Goal: Information Seeking & Learning: Check status

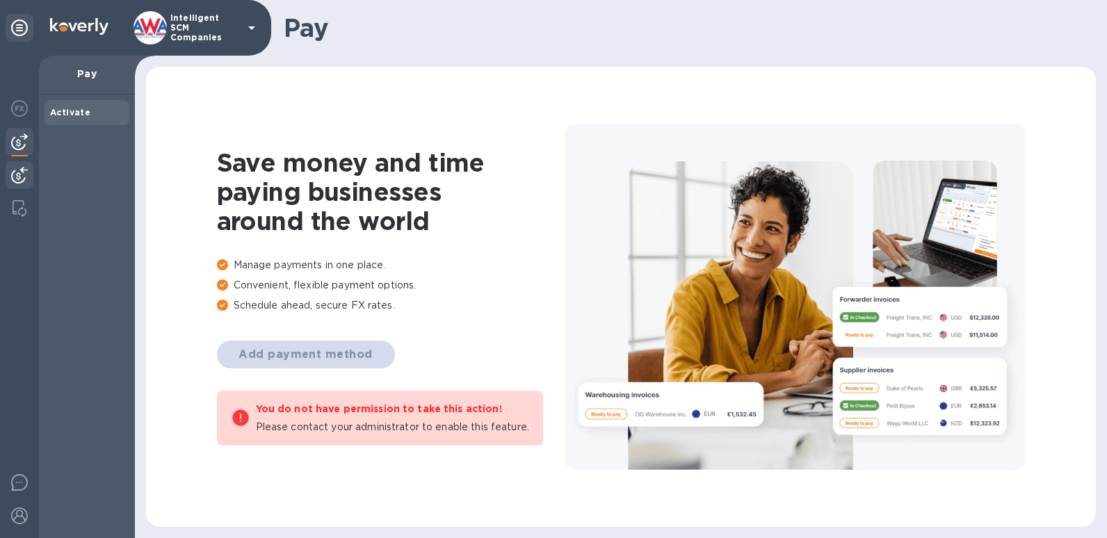
click at [10, 181] on div at bounding box center [20, 176] width 28 height 31
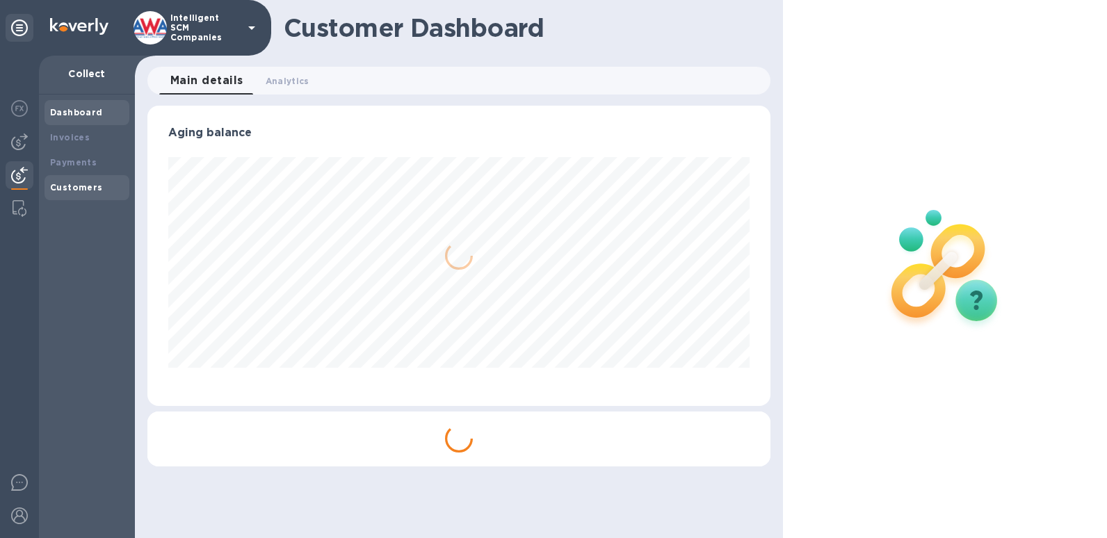
scroll to position [301, 623]
click at [72, 161] on b "Payments" at bounding box center [73, 162] width 47 height 10
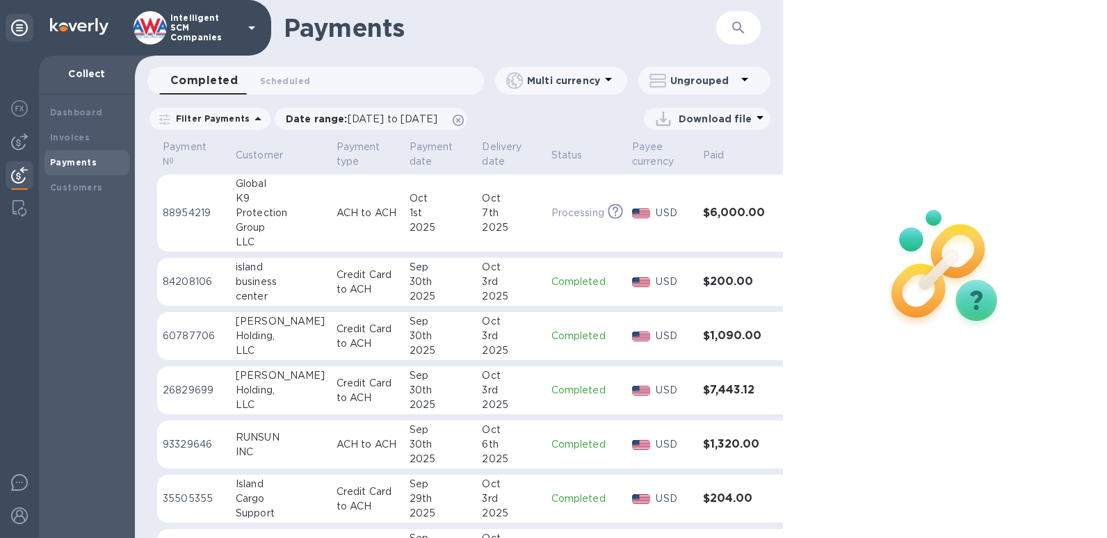
scroll to position [348, 0]
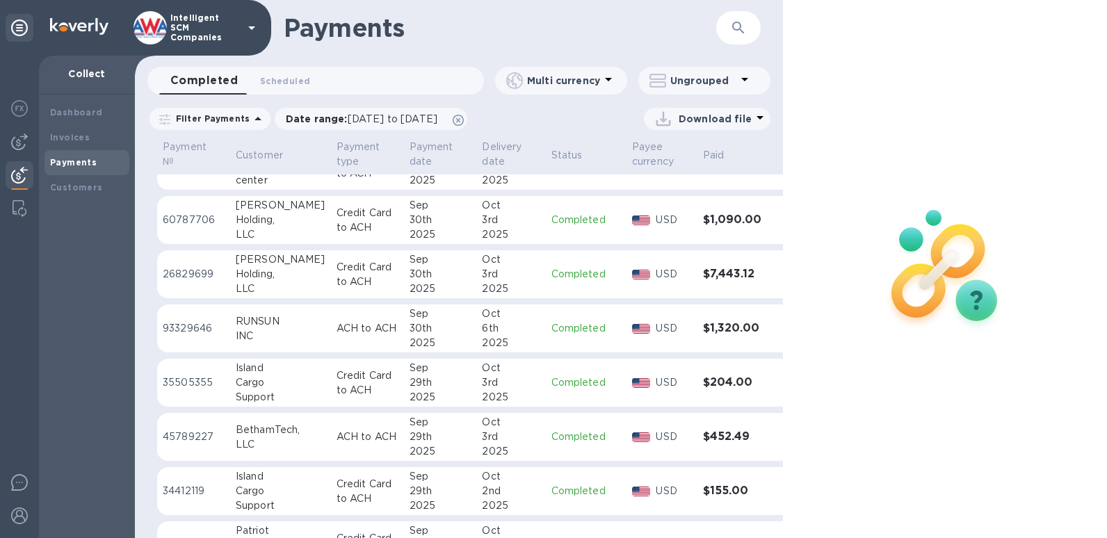
click at [700, 408] on td "$204.00" at bounding box center [734, 383] width 73 height 49
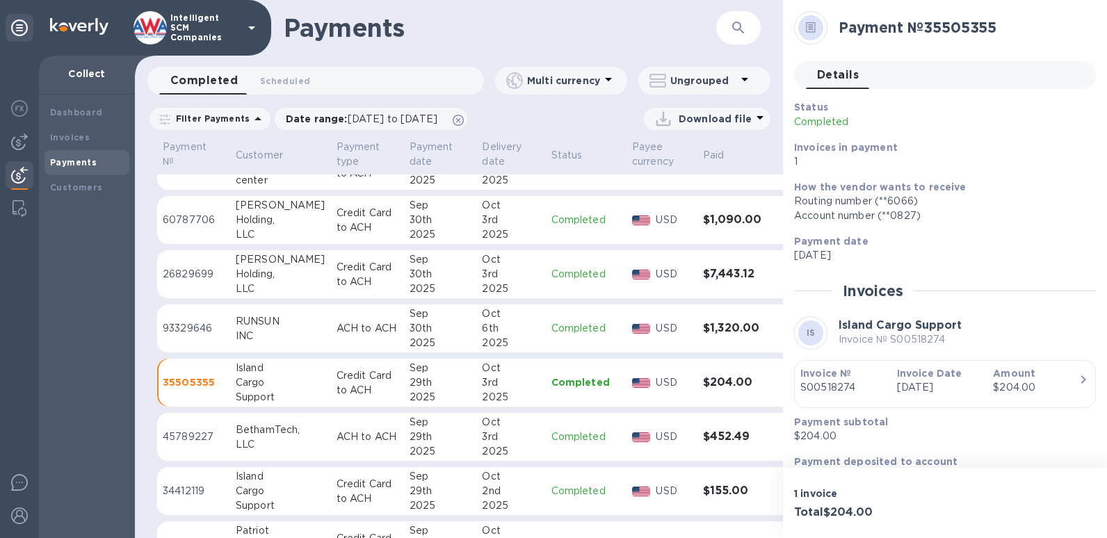
click at [842, 387] on p "S00518274" at bounding box center [844, 388] width 86 height 15
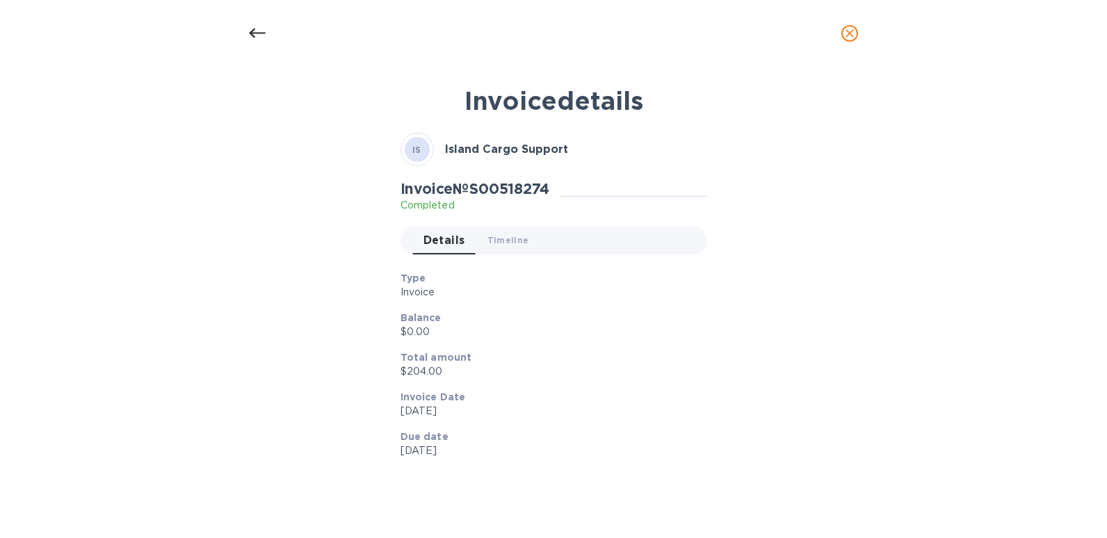
click at [842, 387] on div "Invoice details IS Island Cargo Support Invoice № S00518274 Completed Details 0…" at bounding box center [553, 290] width 661 height 426
click at [514, 198] on h2 "Invoice № S00518274" at bounding box center [475, 188] width 149 height 17
click at [518, 186] on h2 "Invoice № S00518274" at bounding box center [475, 188] width 149 height 17
copy h2 "S00518274"
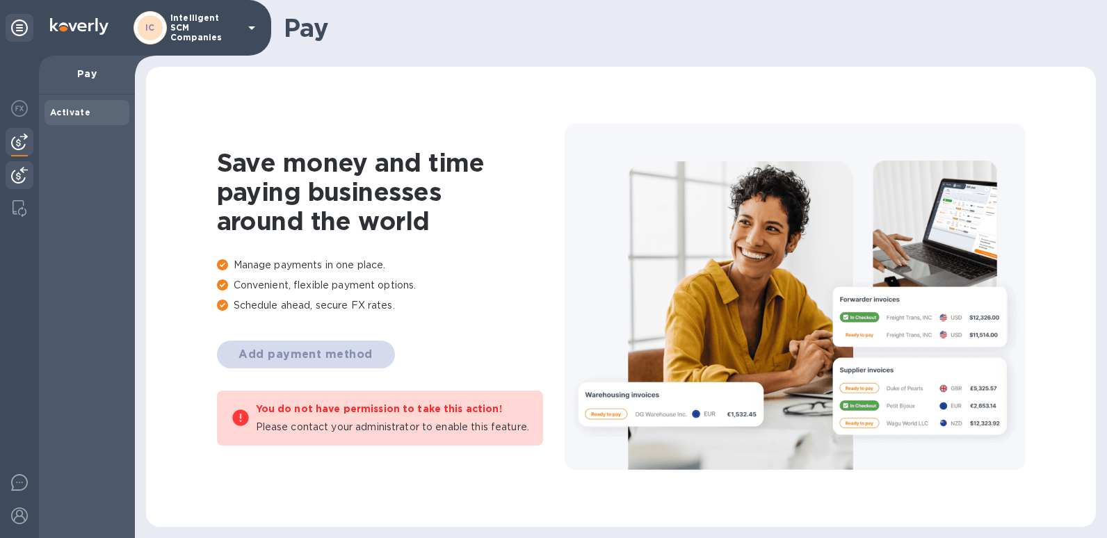
click at [24, 172] on img at bounding box center [19, 175] width 17 height 17
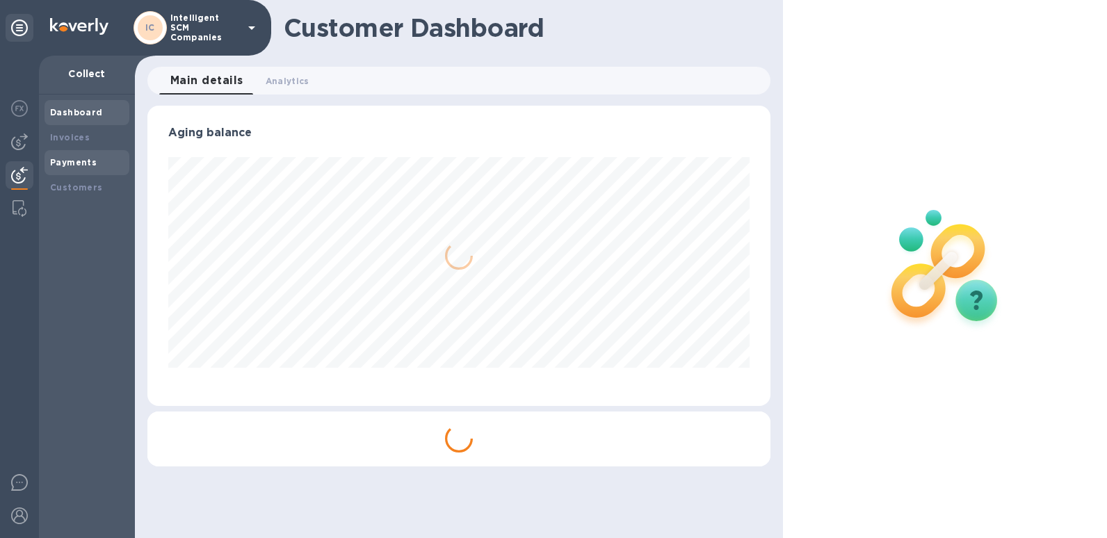
scroll to position [301, 623]
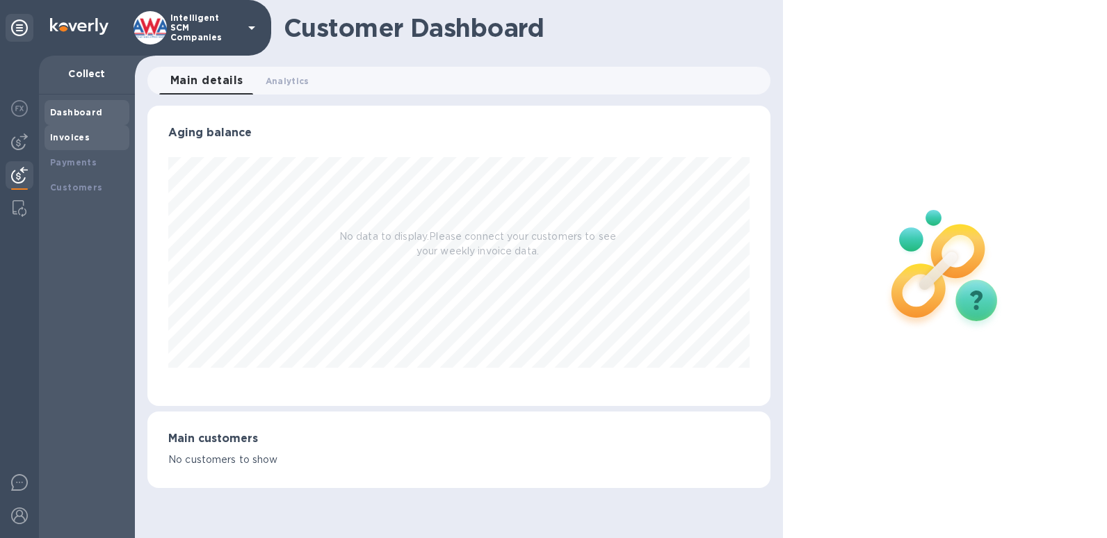
click at [81, 138] on b "Invoices" at bounding box center [70, 137] width 40 height 10
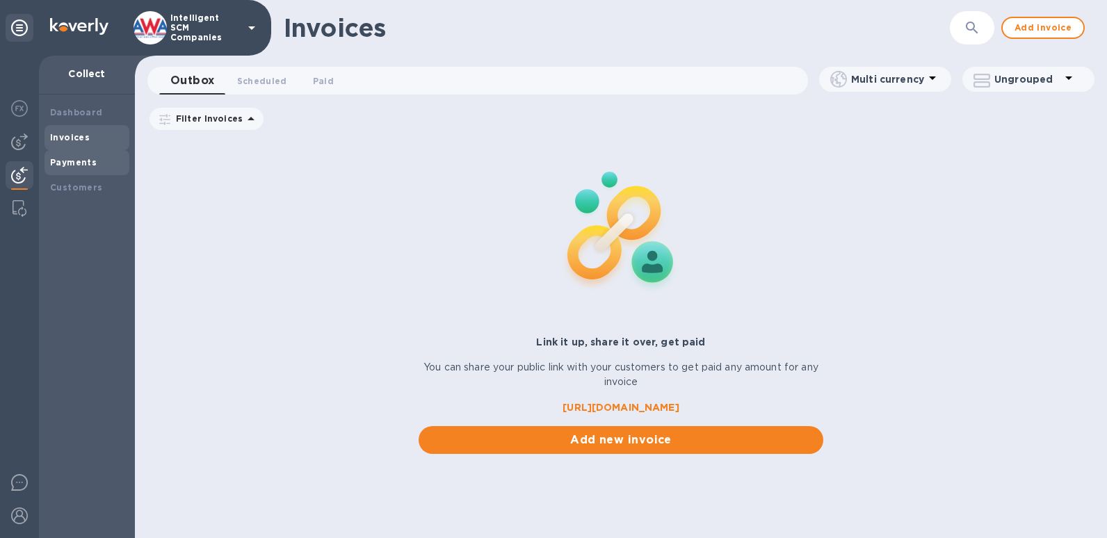
click at [56, 166] on b "Payments" at bounding box center [73, 162] width 47 height 10
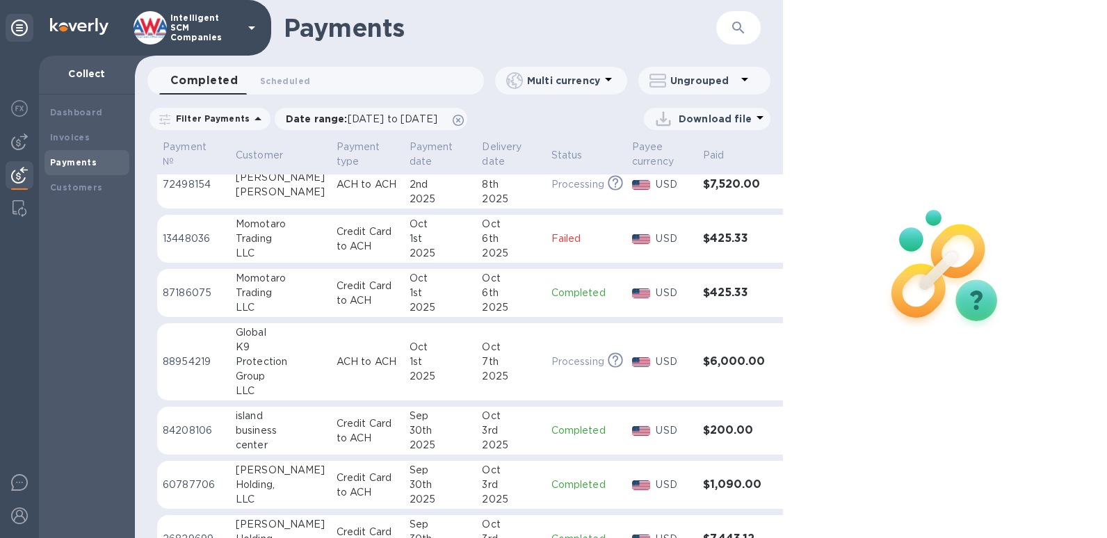
scroll to position [116, 0]
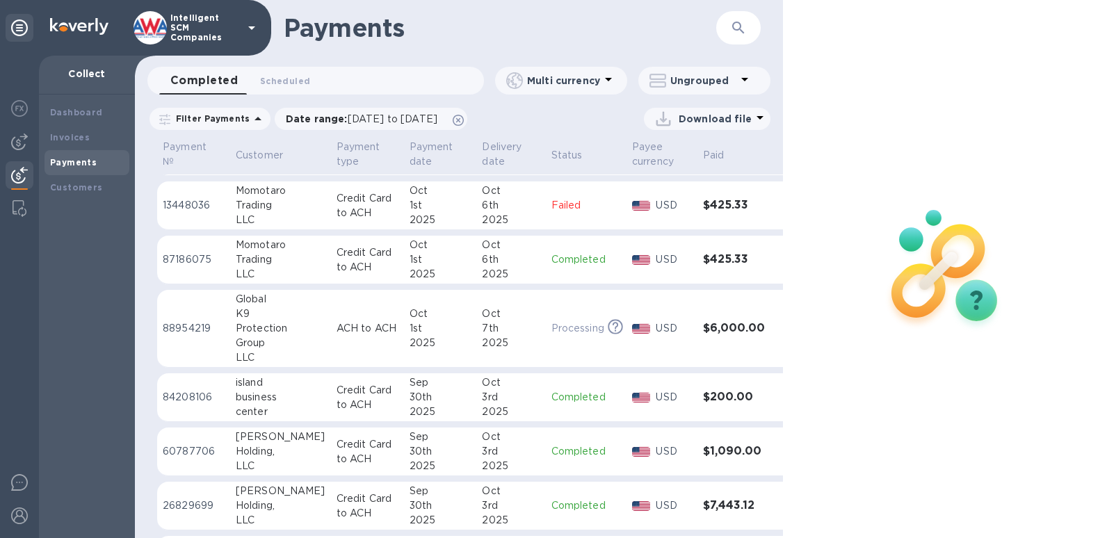
click at [717, 397] on h3 "$200.00" at bounding box center [734, 397] width 62 height 13
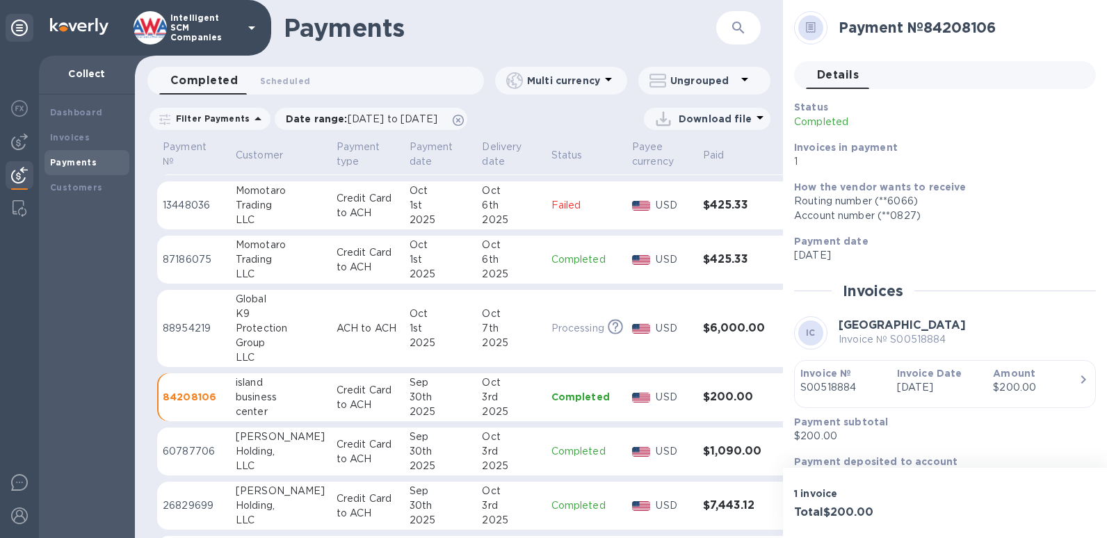
click at [847, 385] on p "S00518884" at bounding box center [844, 388] width 86 height 15
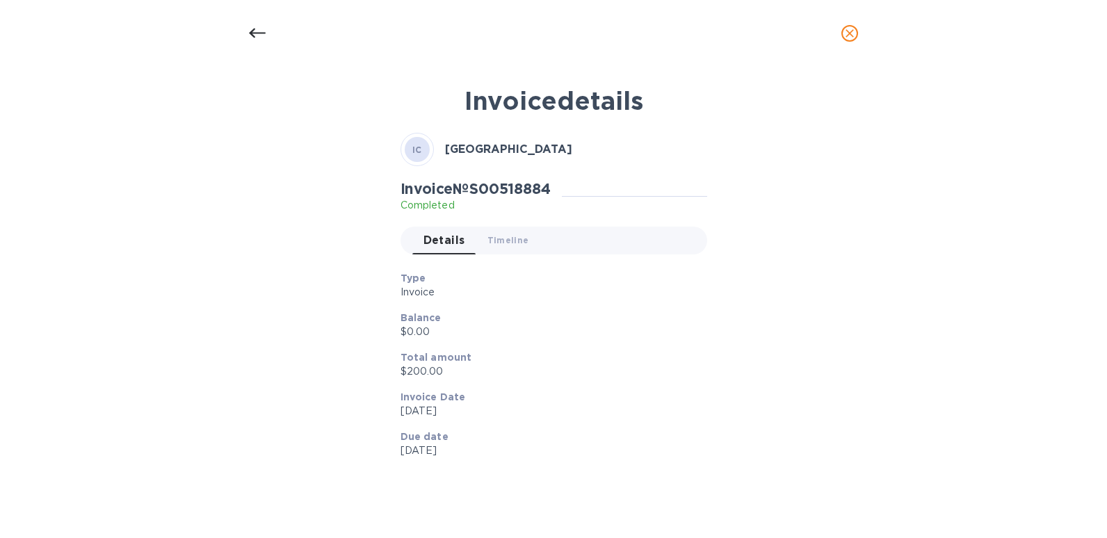
click at [847, 385] on div "Invoice details IC island business center Invoice № S00518884 Completed Details…" at bounding box center [553, 290] width 661 height 426
click at [498, 179] on div "Invoice № S00518884 Completed Details 0 Timeline 0" at bounding box center [554, 222] width 312 height 90
copy h2 "S00518884"
drag, startPoint x: 250, startPoint y: 33, endPoint x: 664, endPoint y: 169, distance: 434.9
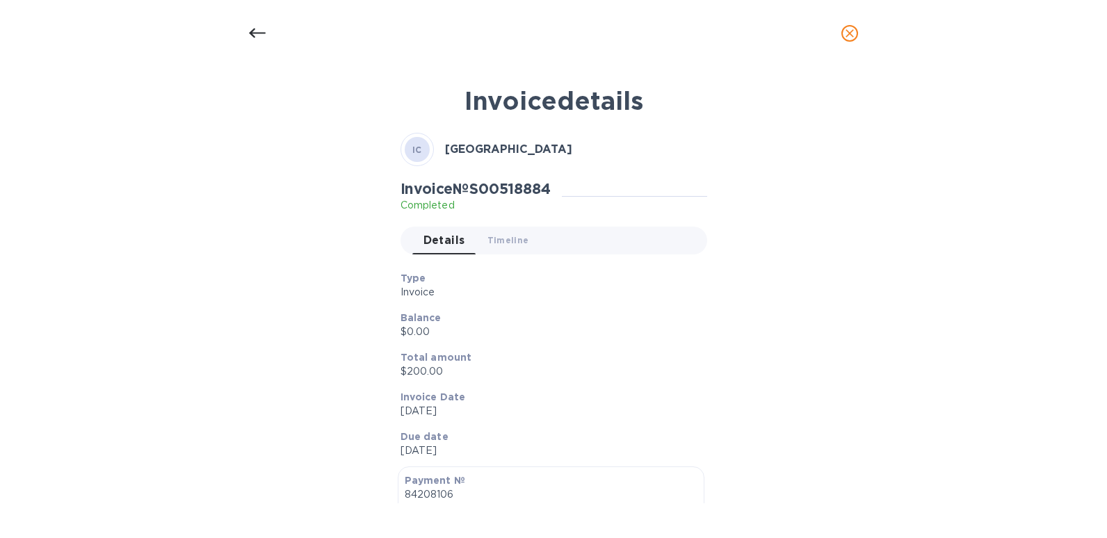
click at [253, 33] on icon at bounding box center [257, 34] width 17 height 10
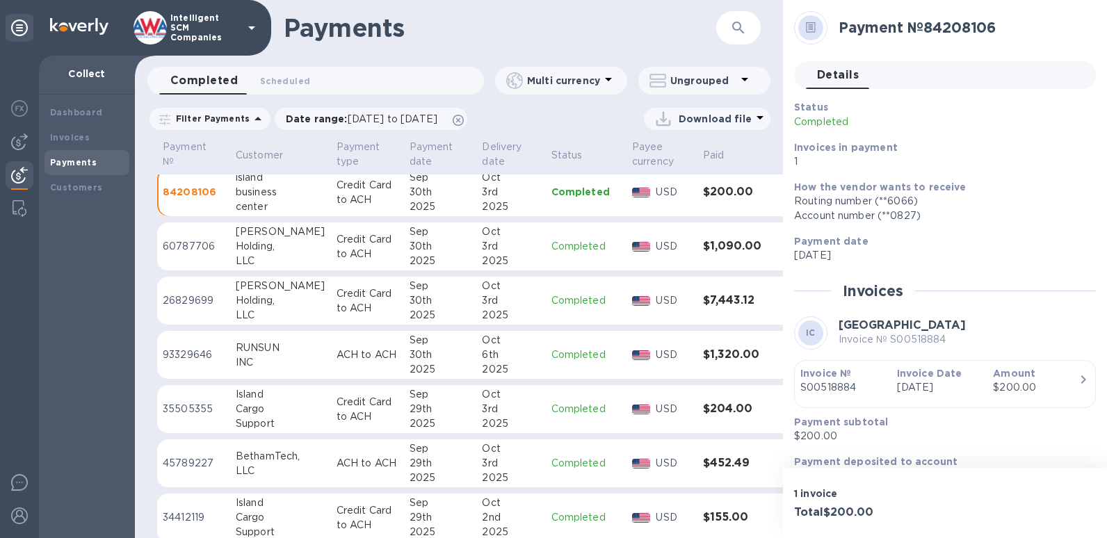
scroll to position [348, 0]
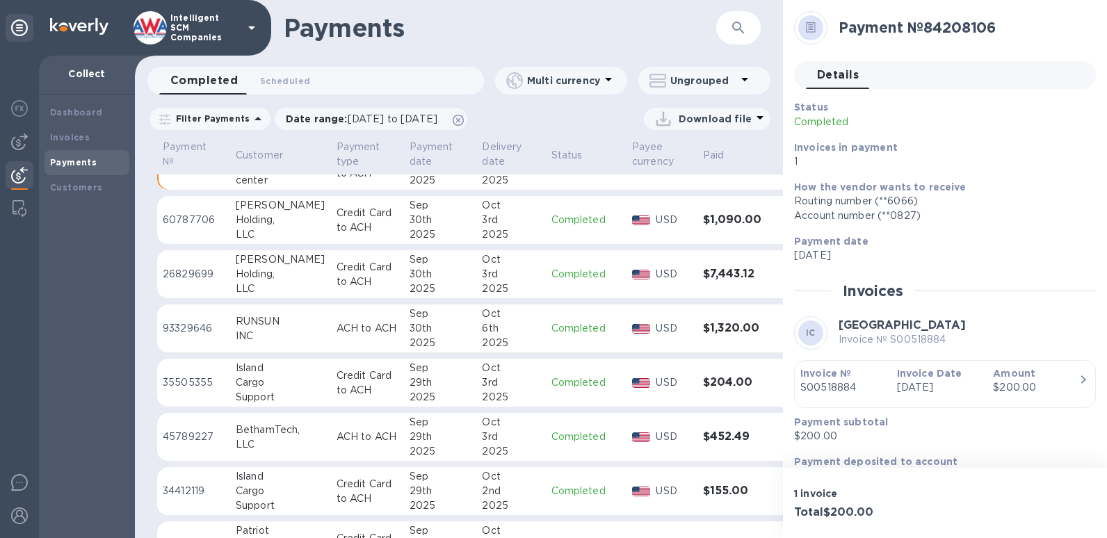
click at [719, 444] on h3 "$452.49" at bounding box center [734, 437] width 62 height 13
click at [841, 390] on p "S00523306" at bounding box center [844, 388] width 86 height 15
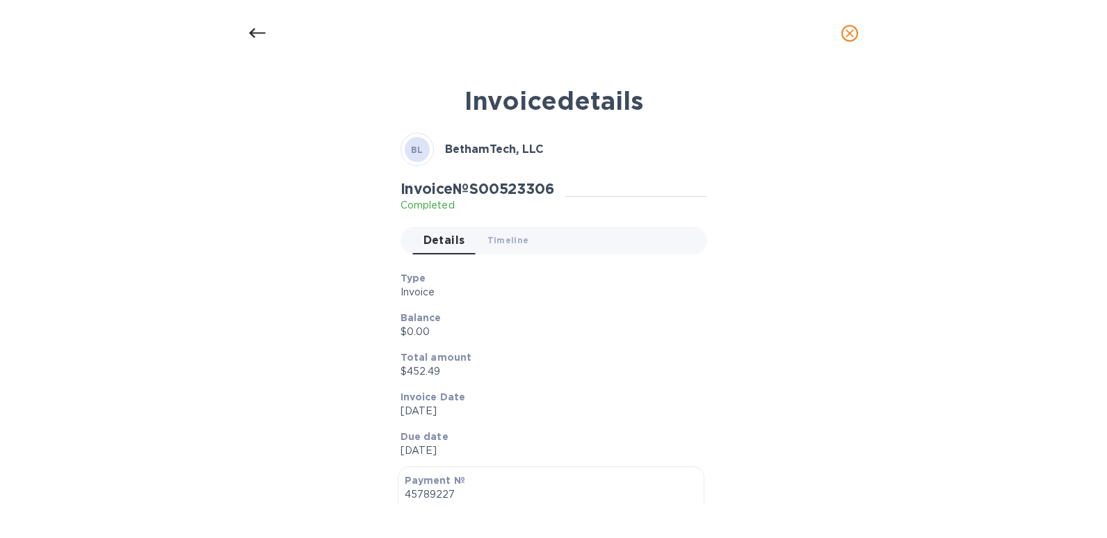
click at [512, 183] on h2 "Invoice № S00523306" at bounding box center [478, 188] width 154 height 17
copy h2 "S00523306"
click at [262, 35] on icon at bounding box center [257, 33] width 17 height 17
